Goal: Find specific page/section: Find specific page/section

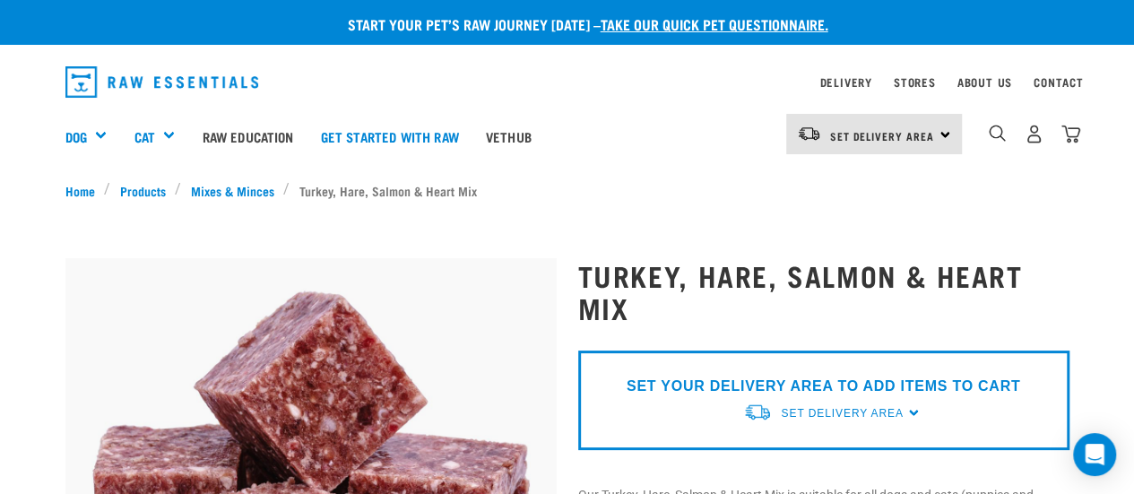
click at [947, 137] on div "Set Delivery Area North Island South Island" at bounding box center [874, 134] width 176 height 40
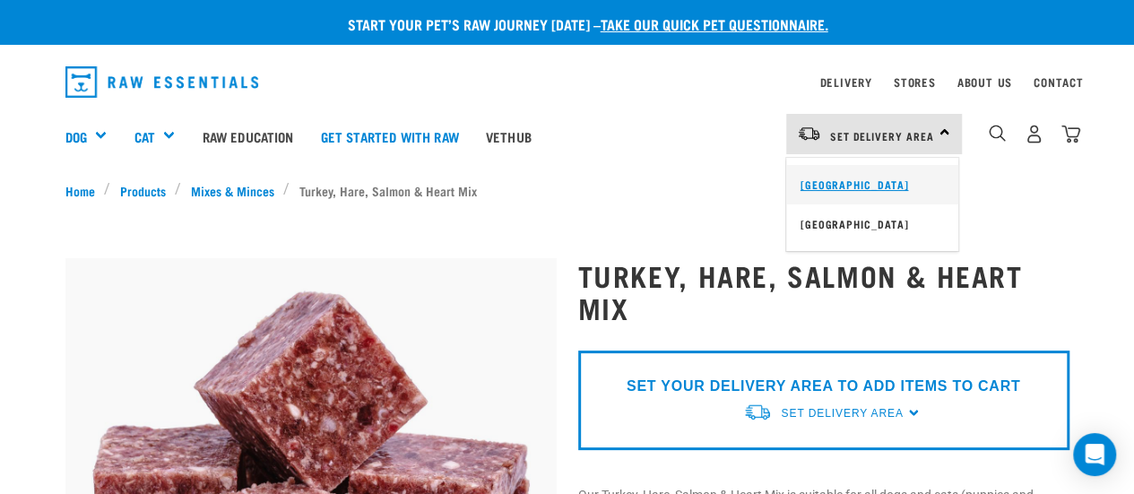
click at [860, 186] on link "[GEOGRAPHIC_DATA]" at bounding box center [872, 184] width 172 height 39
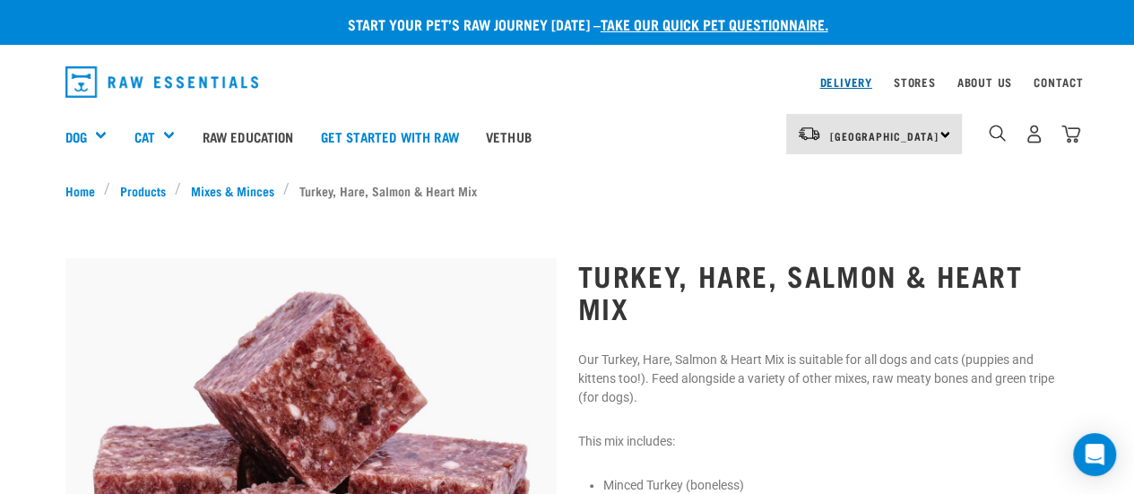
click at [857, 79] on link "Delivery" at bounding box center [845, 82] width 52 height 6
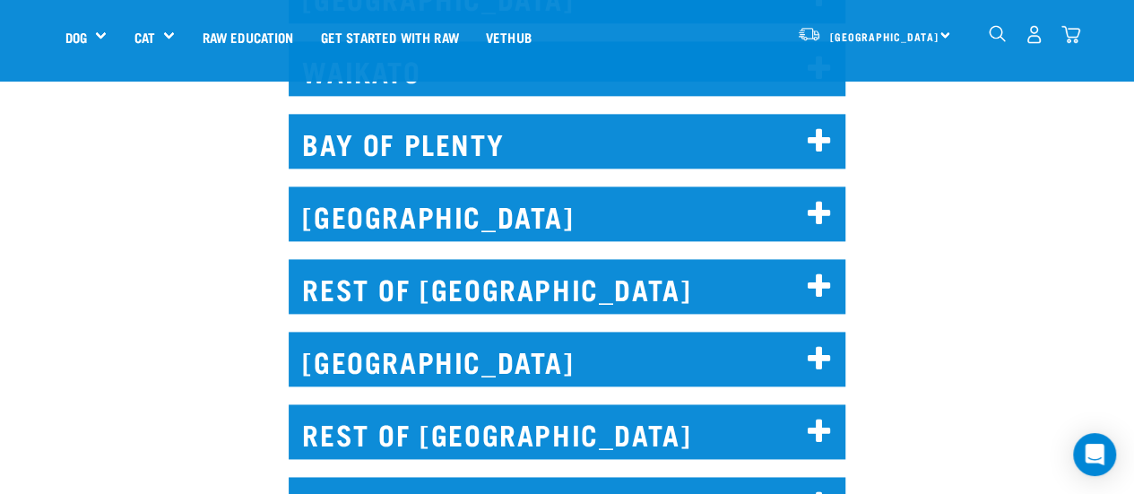
scroll to position [1165, 0]
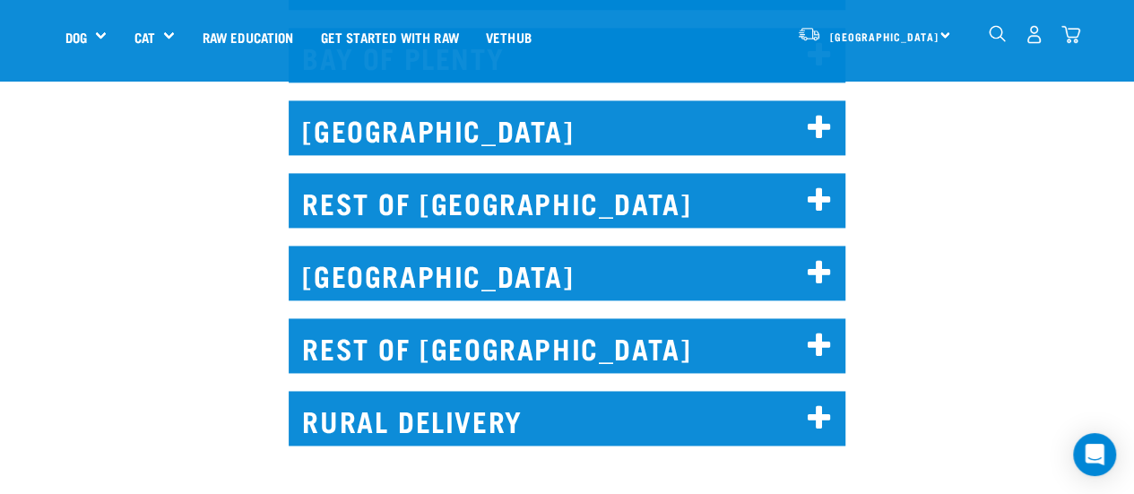
click at [821, 404] on icon at bounding box center [820, 418] width 24 height 29
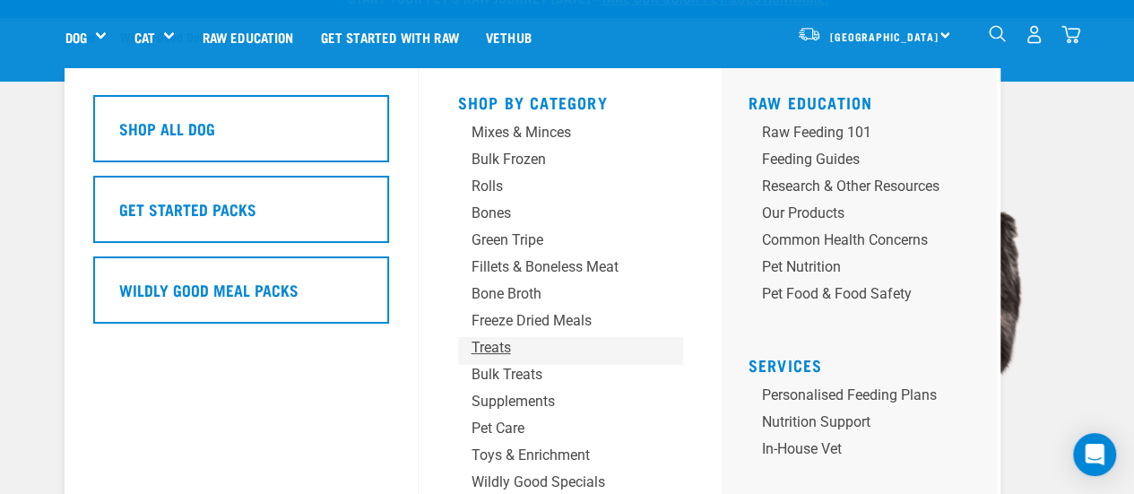
scroll to position [0, 0]
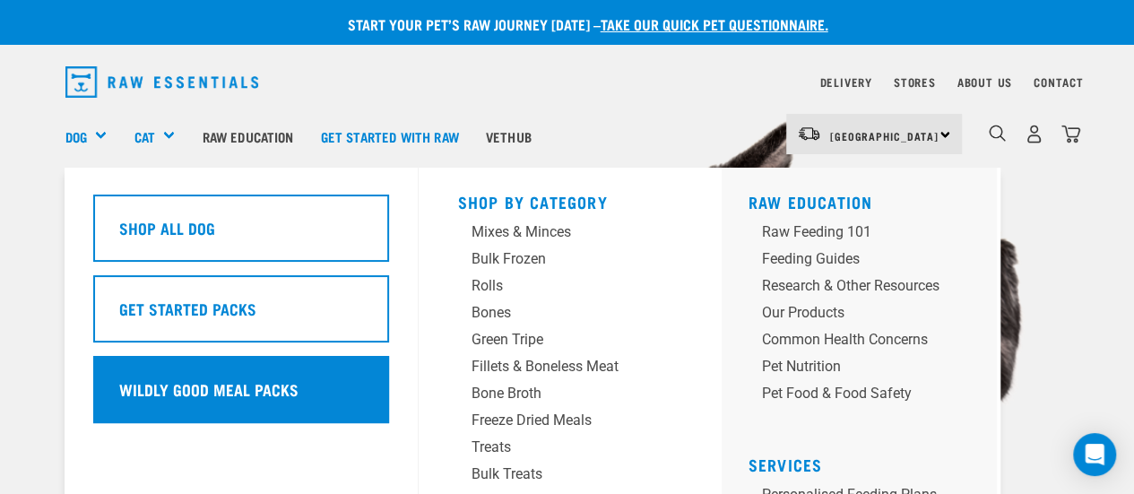
click at [234, 396] on h5 "Wildly Good Meal Packs" at bounding box center [208, 388] width 179 height 23
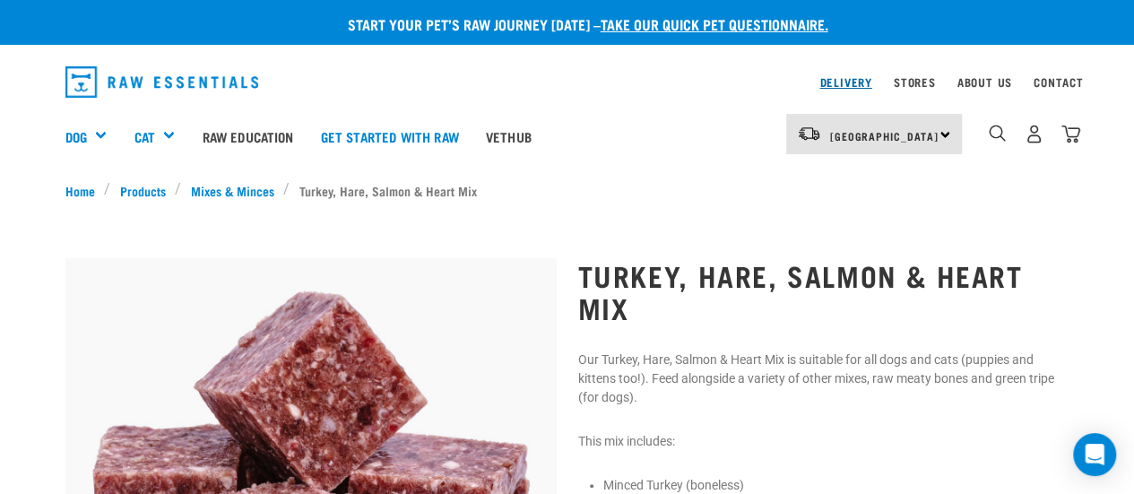
click at [853, 83] on link "Delivery" at bounding box center [845, 82] width 52 height 6
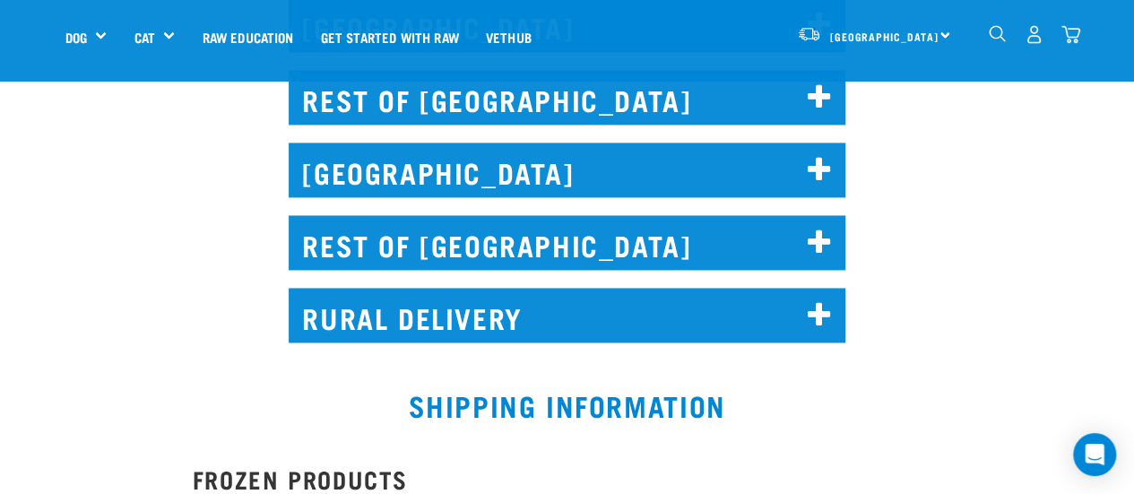
scroll to position [1255, 0]
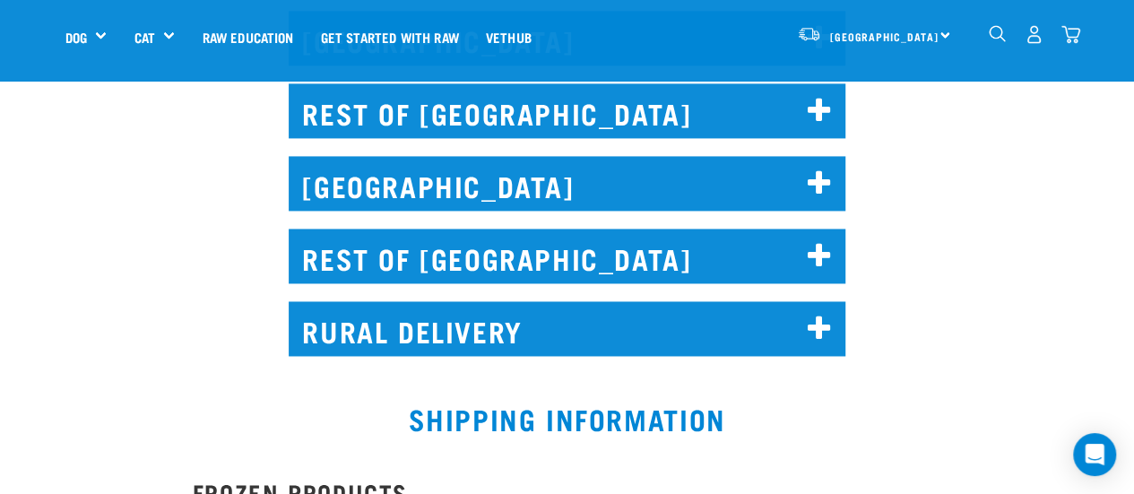
click at [817, 315] on icon at bounding box center [820, 329] width 24 height 29
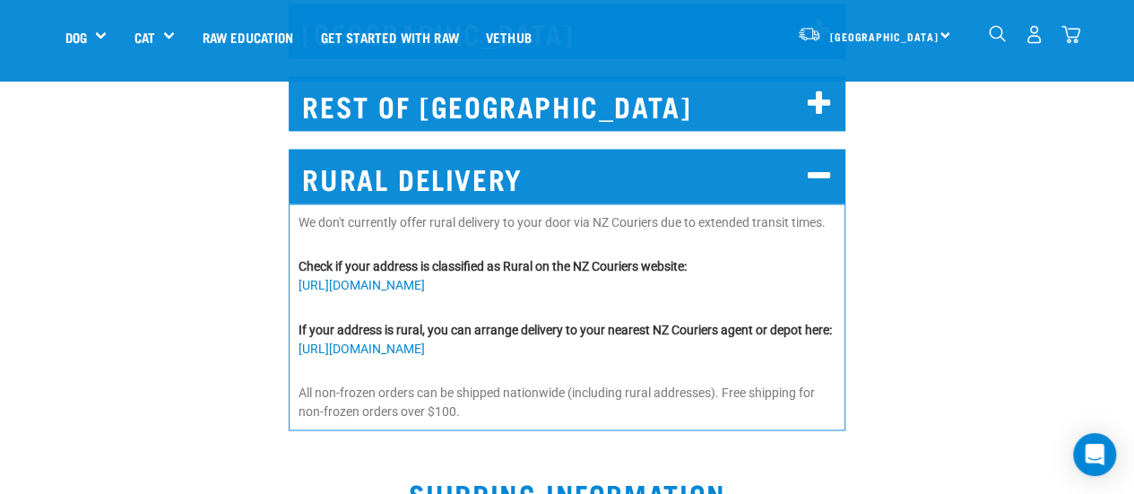
scroll to position [1434, 0]
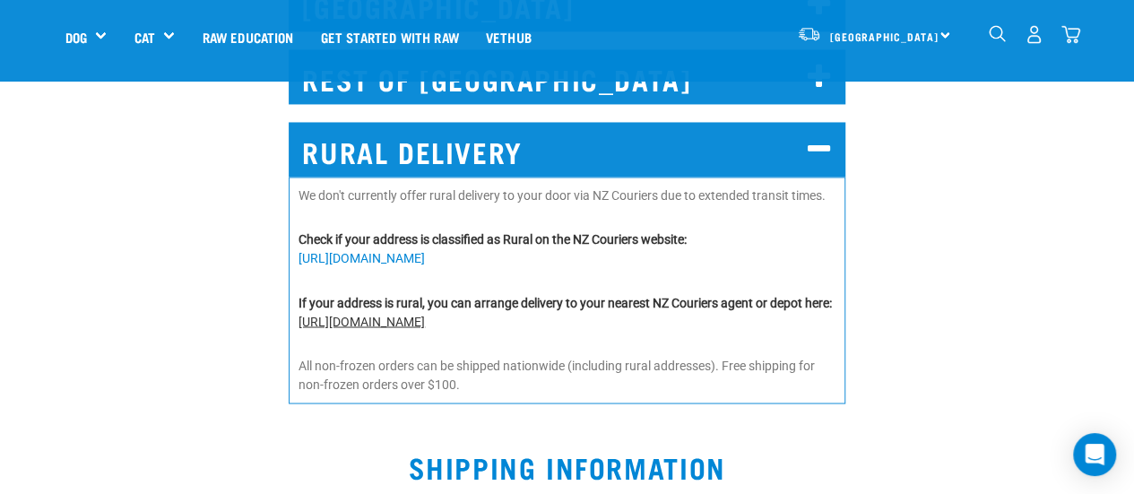
click at [425, 314] on link "[URL][DOMAIN_NAME]" at bounding box center [361, 321] width 126 height 14
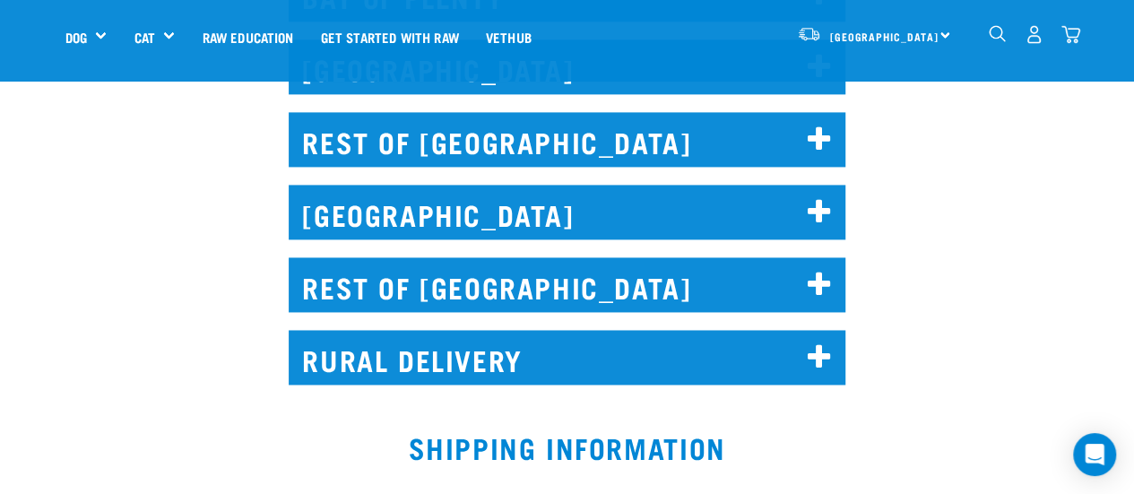
scroll to position [1203, 0]
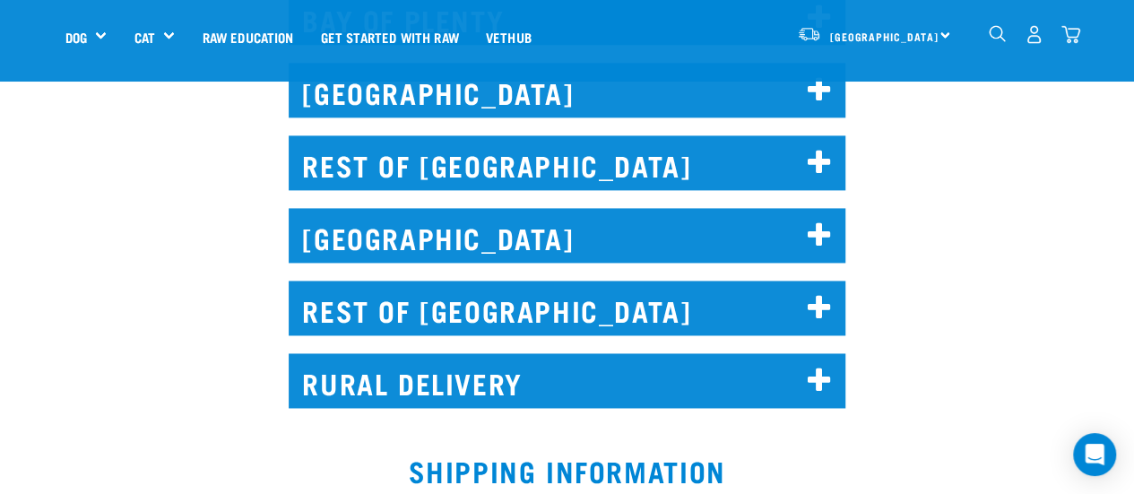
click at [816, 367] on icon at bounding box center [820, 381] width 24 height 29
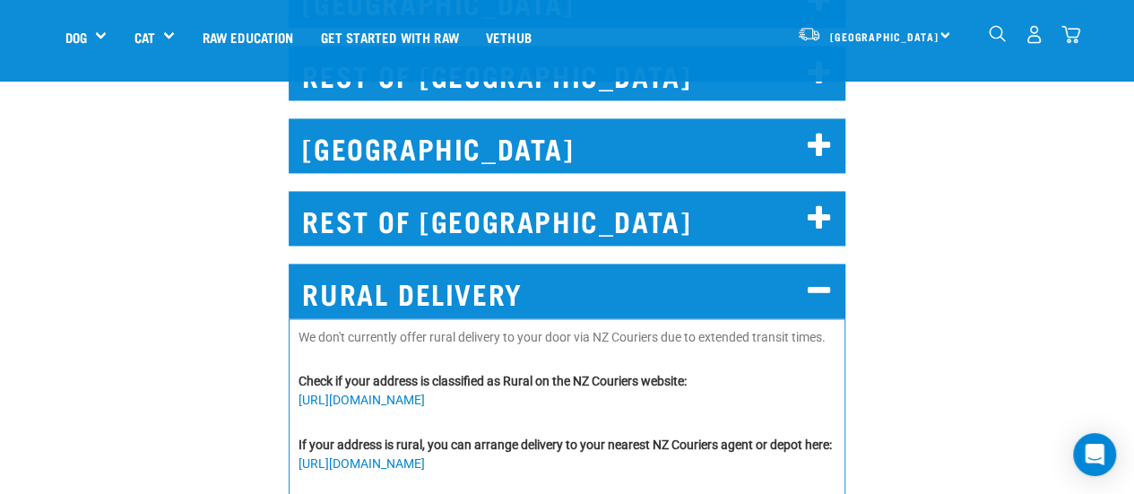
scroll to position [1382, 0]
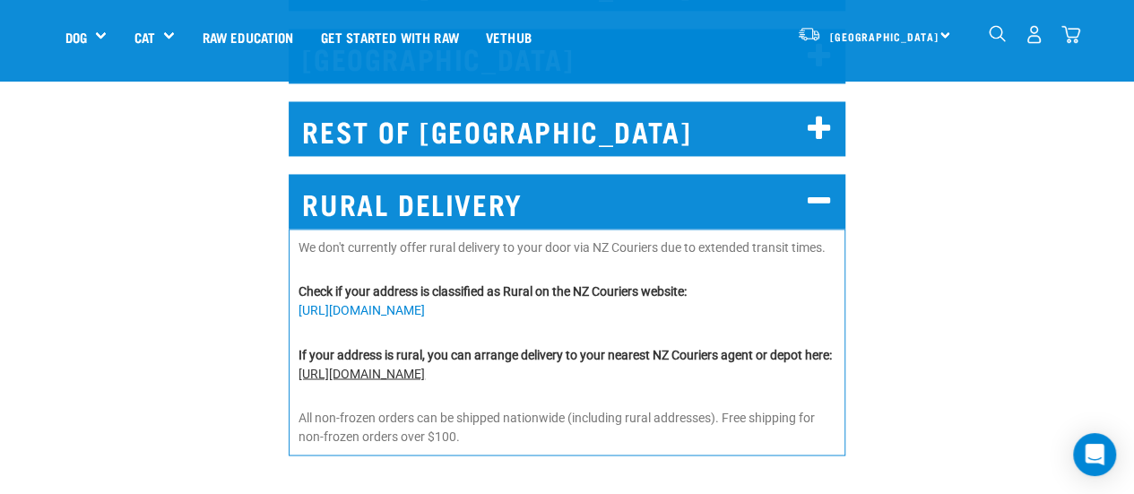
click at [425, 366] on link "https://nzcextras.co.nz/nearestlocation/" at bounding box center [361, 373] width 126 height 14
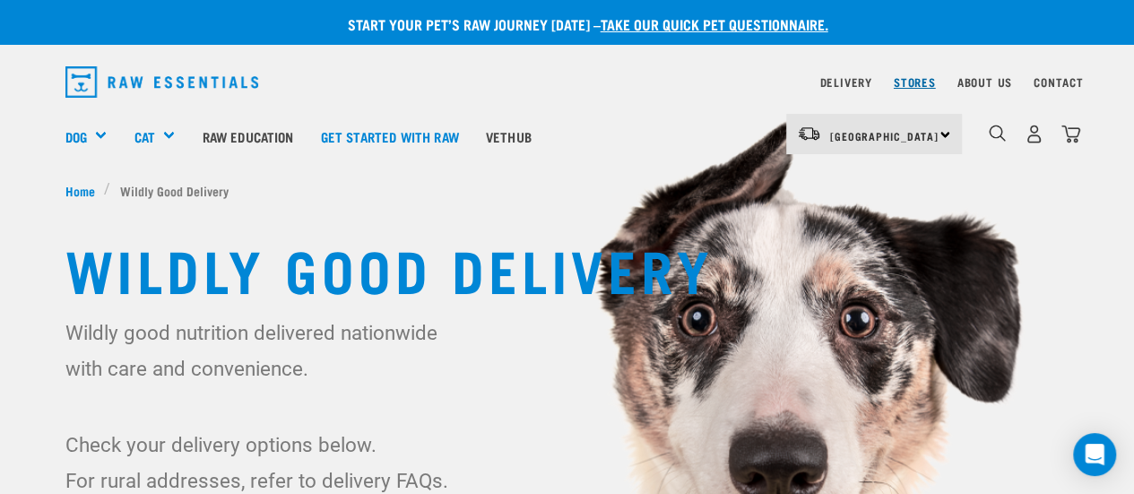
click at [919, 79] on link "Stores" at bounding box center [915, 82] width 42 height 6
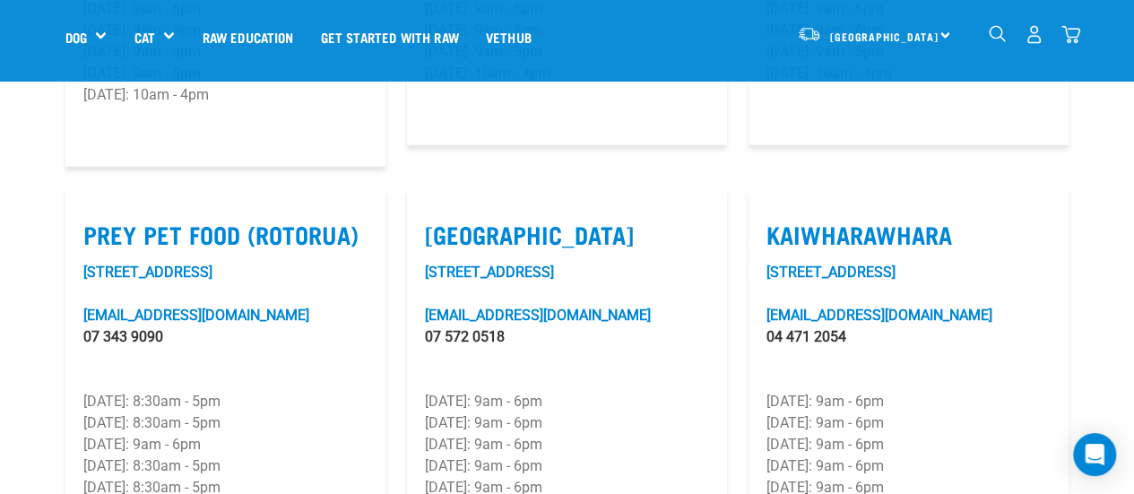
scroll to position [2241, 0]
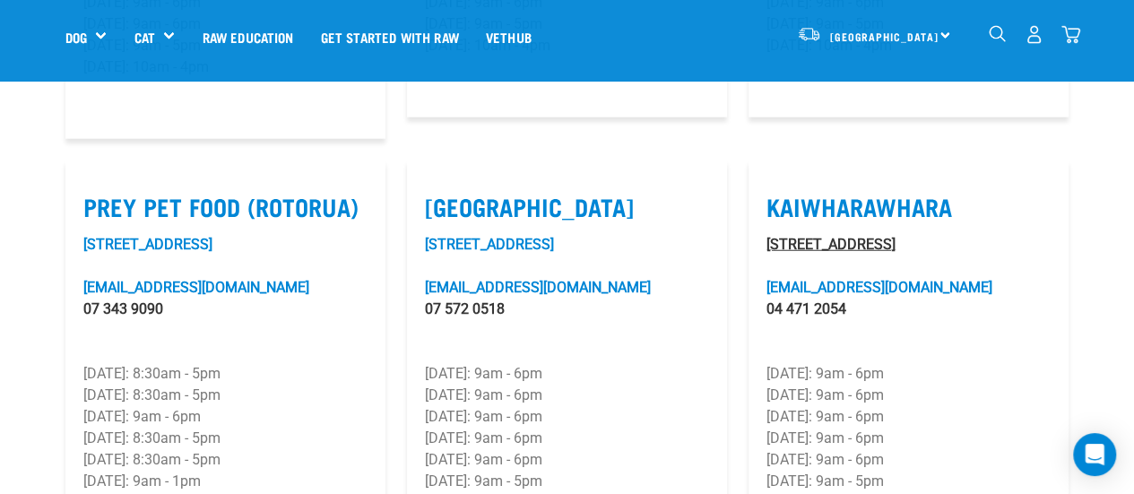
click at [817, 236] on link "[STREET_ADDRESS]" at bounding box center [830, 244] width 129 height 17
